Goal: Task Accomplishment & Management: Manage account settings

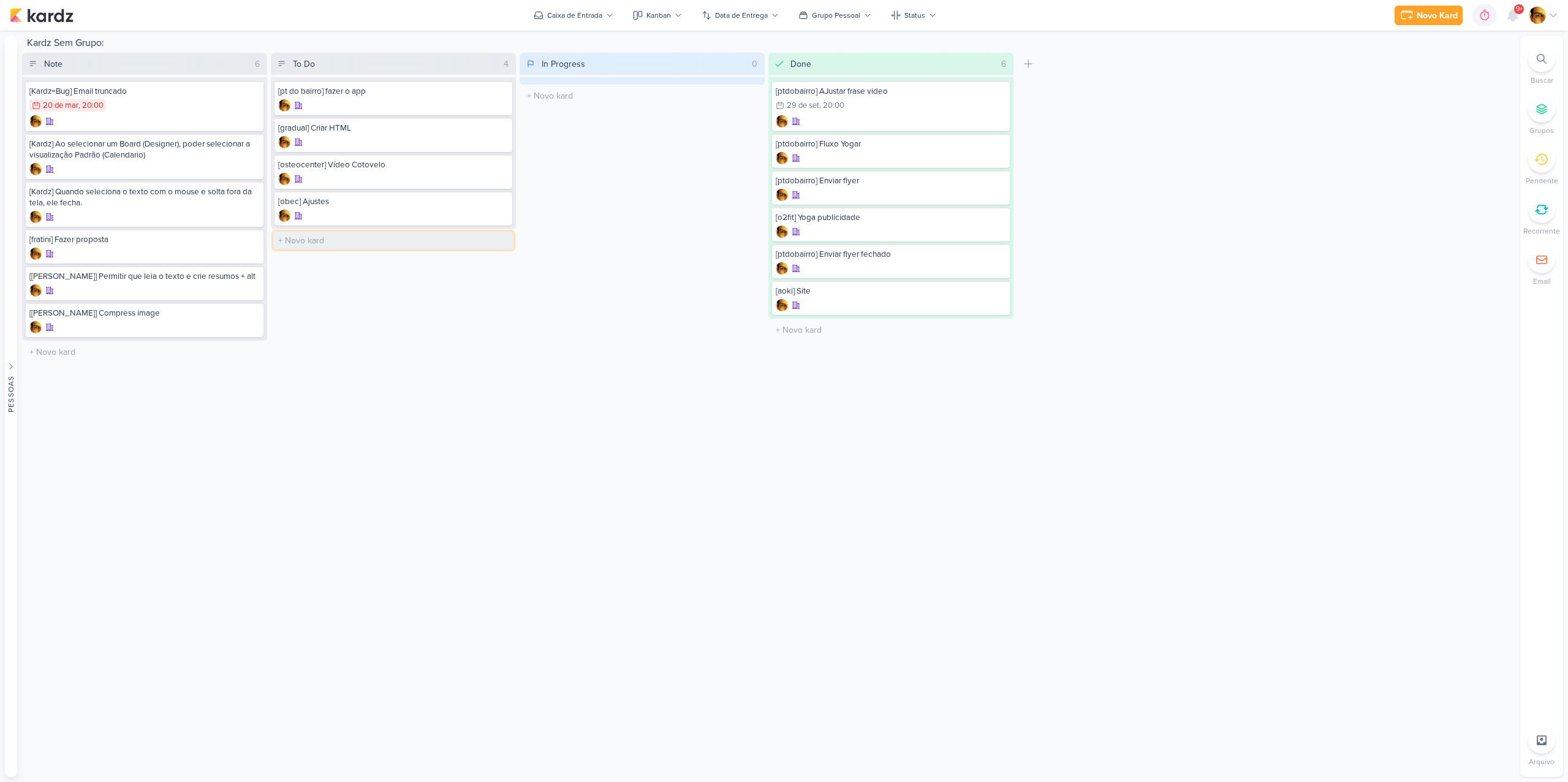
click at [461, 233] on input "text" at bounding box center [394, 240] width 241 height 18
type input "[pilates] Criar proposta"
click at [589, 13] on div "Caixa de Entrada" at bounding box center [575, 15] width 55 height 11
click at [587, 76] on div "Enviados" at bounding box center [612, 79] width 120 height 13
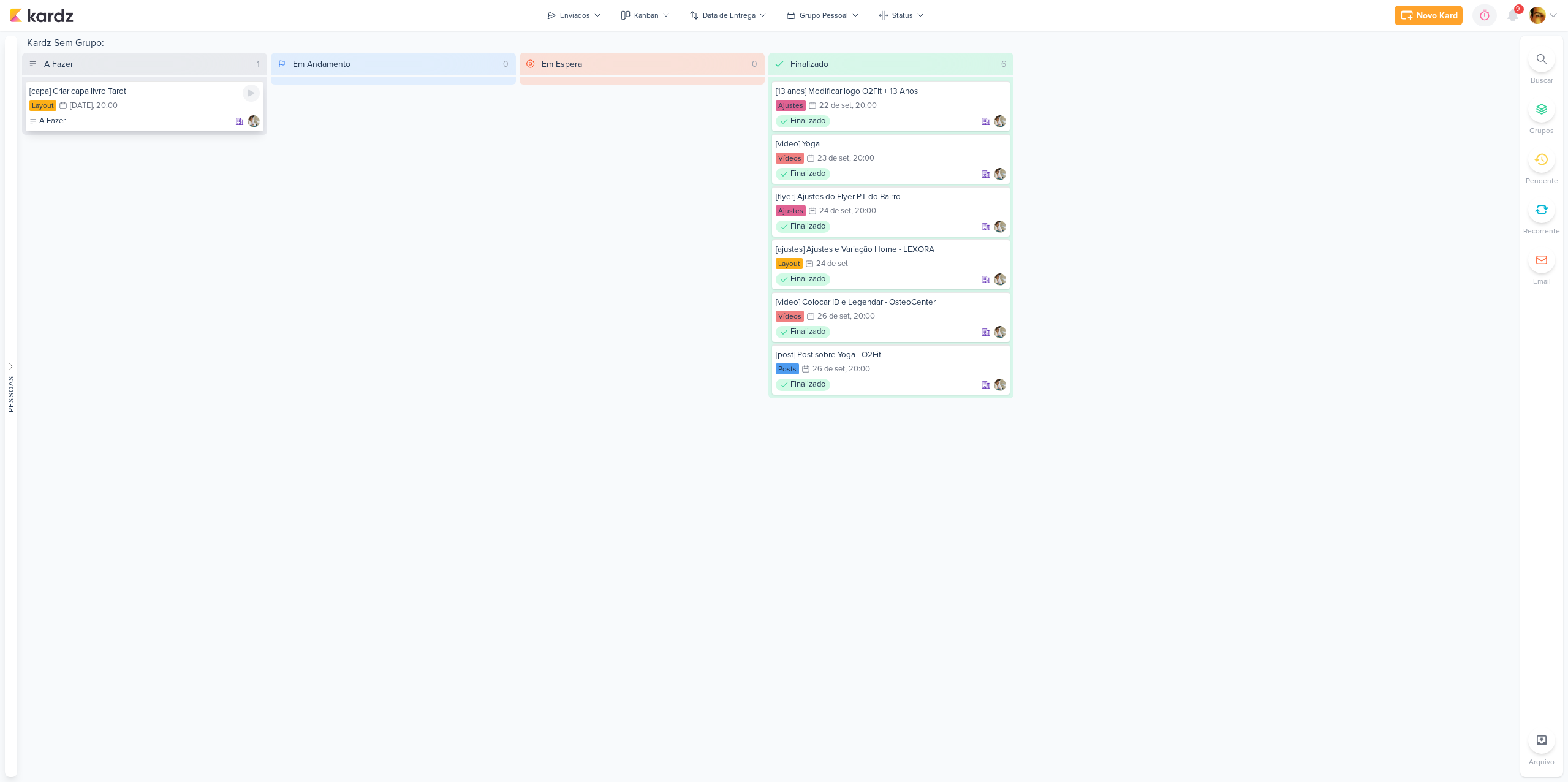
click at [158, 117] on div "A Fazer" at bounding box center [144, 122] width 230 height 13
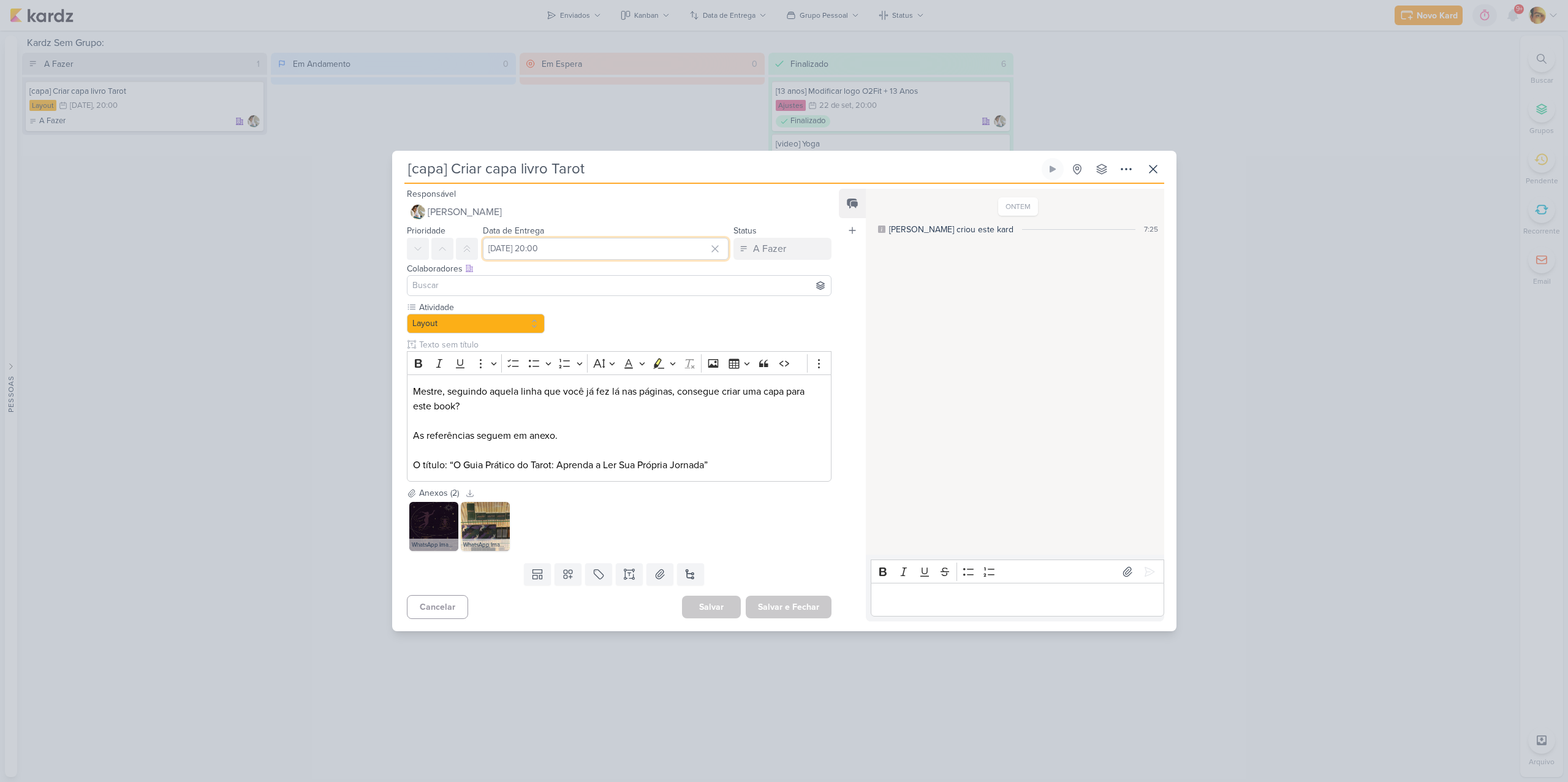
click at [665, 249] on input "[DATE] 20:00" at bounding box center [605, 249] width 246 height 22
click at [689, 281] on icon "button" at bounding box center [690, 278] width 4 height 9
click at [627, 384] on div "30" at bounding box center [637, 384] width 19 height 17
type input "[DATE] 20:00"
click at [777, 616] on button "Salvar e Fechar" at bounding box center [788, 607] width 86 height 23
